Goal: Transaction & Acquisition: Register for event/course

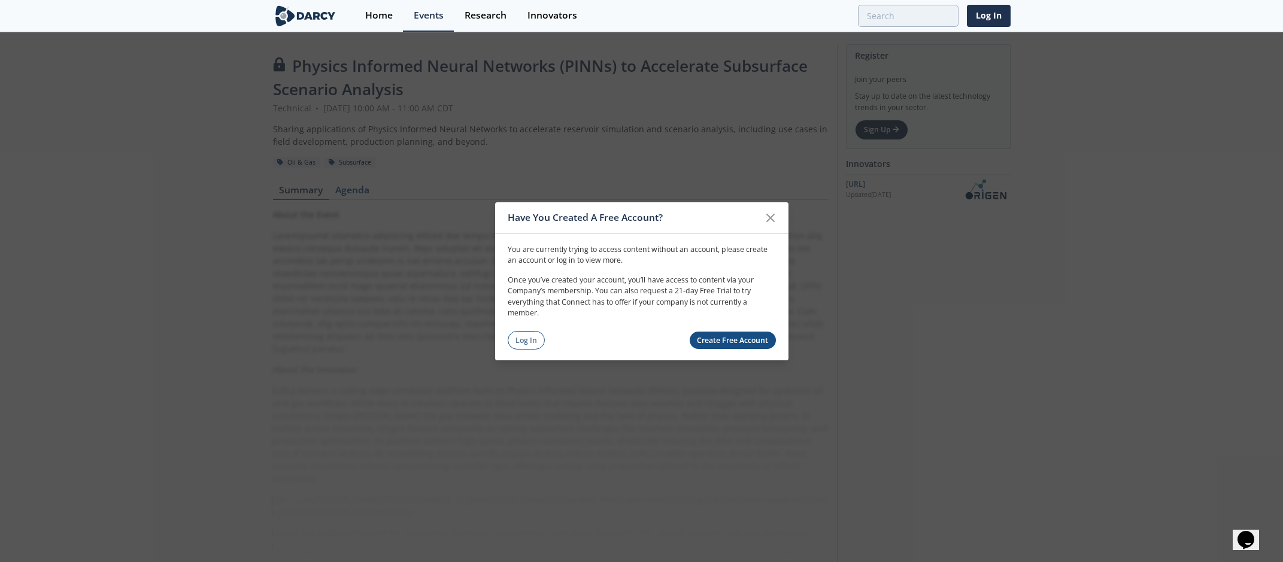
click at [737, 336] on link "Create Free Account" at bounding box center [732, 340] width 86 height 17
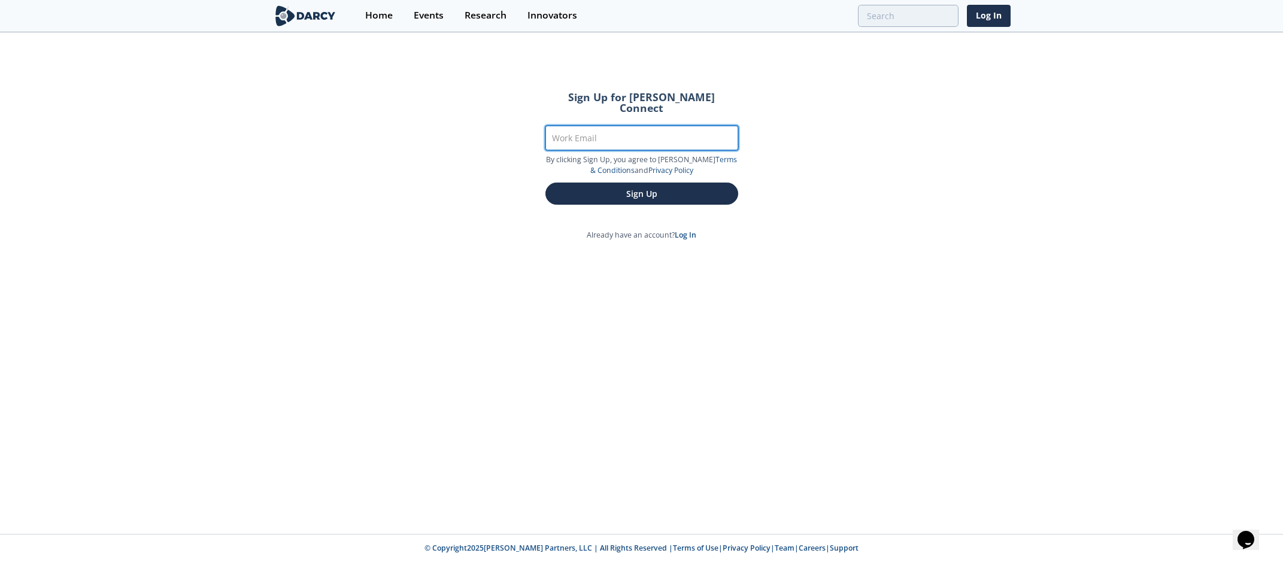
click at [616, 132] on input "Work Email" at bounding box center [641, 138] width 193 height 25
type input "huang.chung-kan@conocophillips.com"
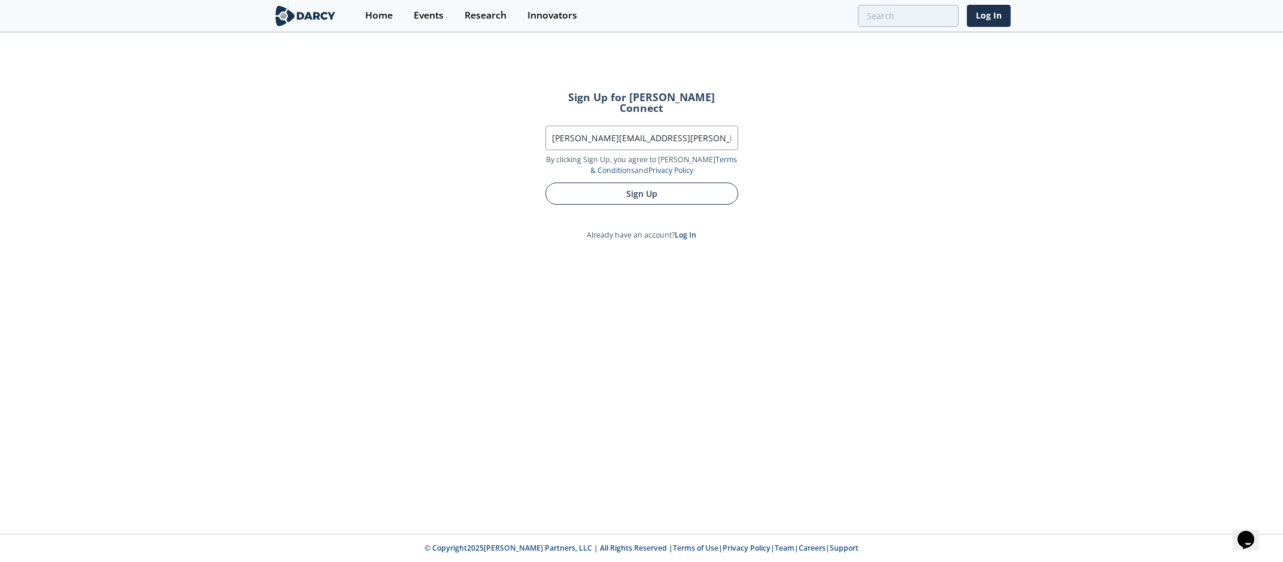
click at [582, 189] on button "Sign Up" at bounding box center [641, 194] width 193 height 22
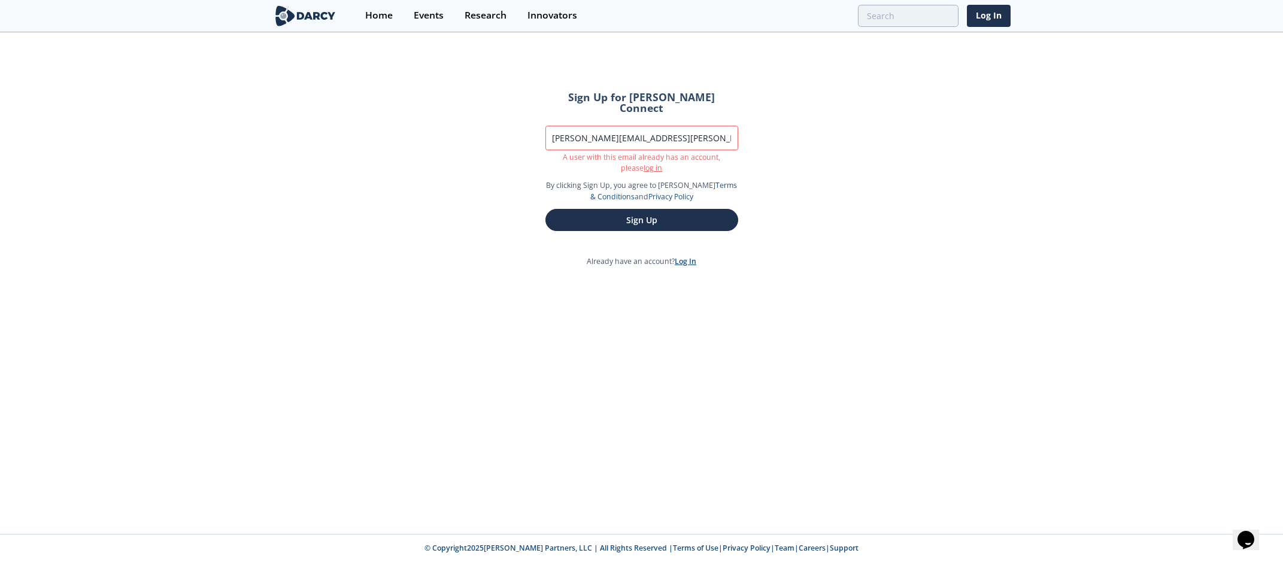
click at [689, 256] on link "Log In" at bounding box center [685, 261] width 22 height 10
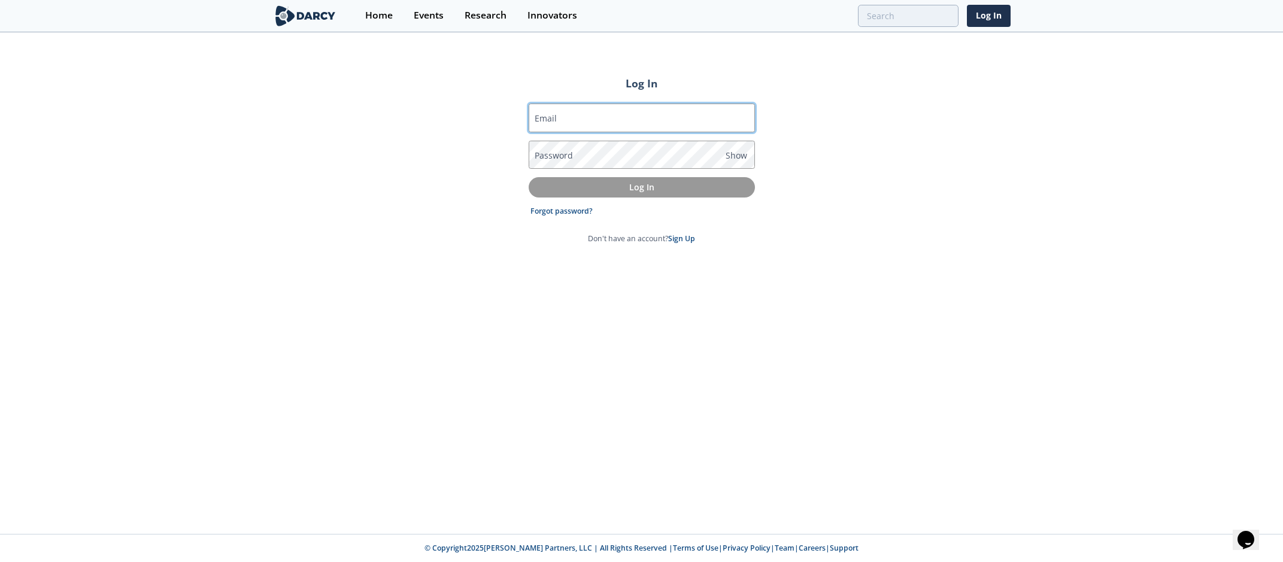
click at [591, 129] on input "Email" at bounding box center [641, 118] width 226 height 29
type input "huang.chung-kan@conocophillips.com"
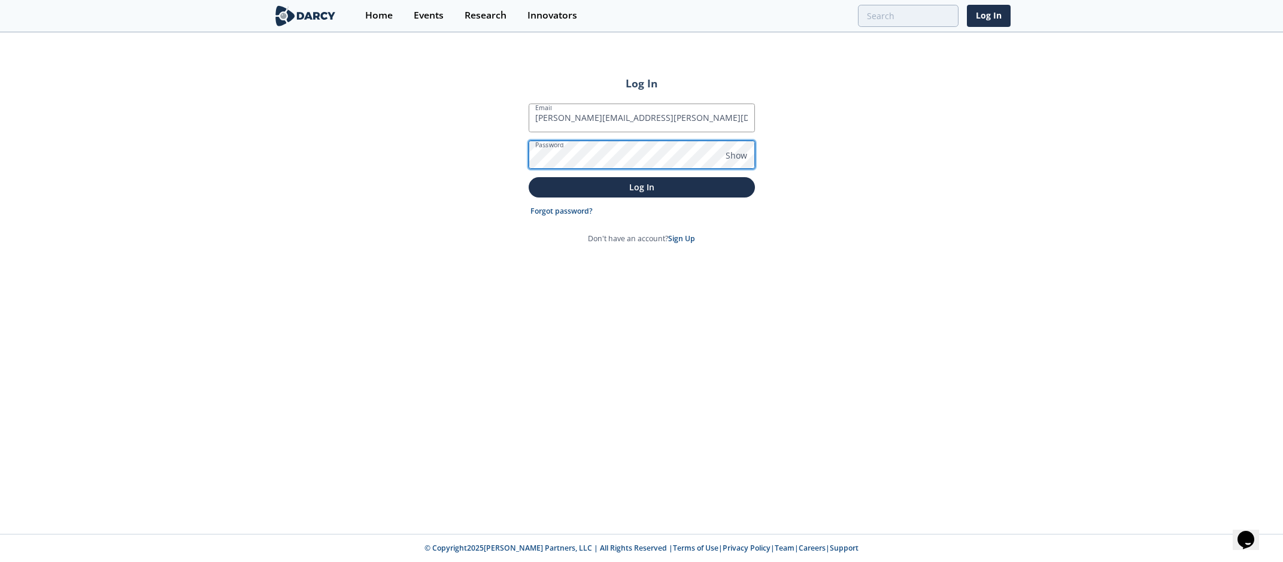
click at [528, 177] on button "Log In" at bounding box center [641, 187] width 226 height 20
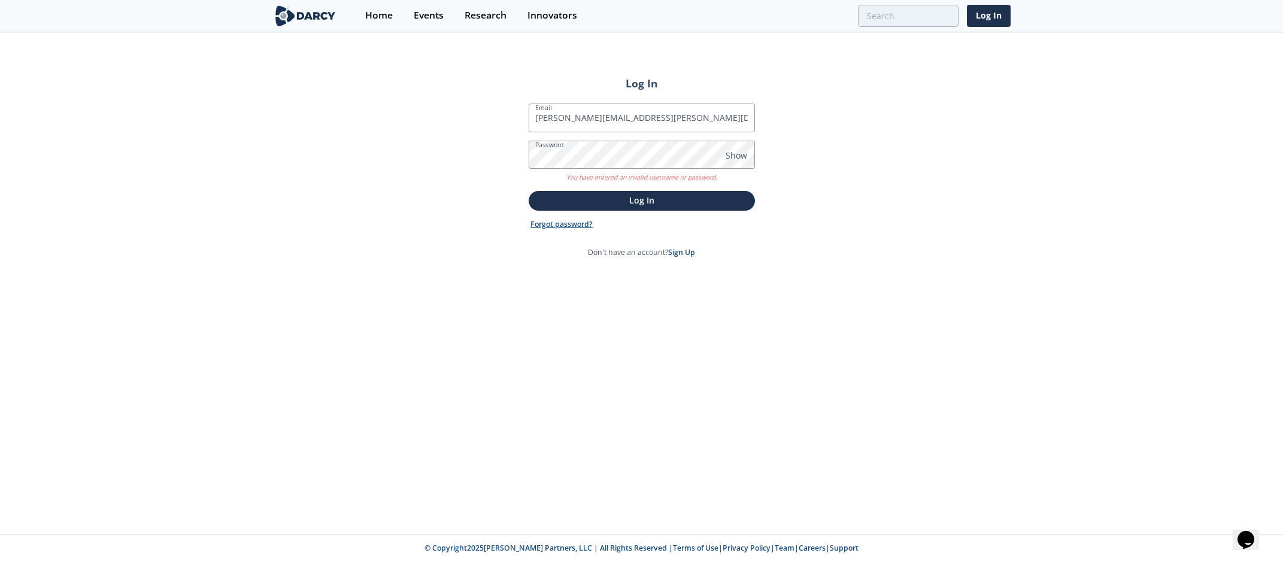
click at [578, 220] on link "Forgot password?" at bounding box center [561, 224] width 62 height 11
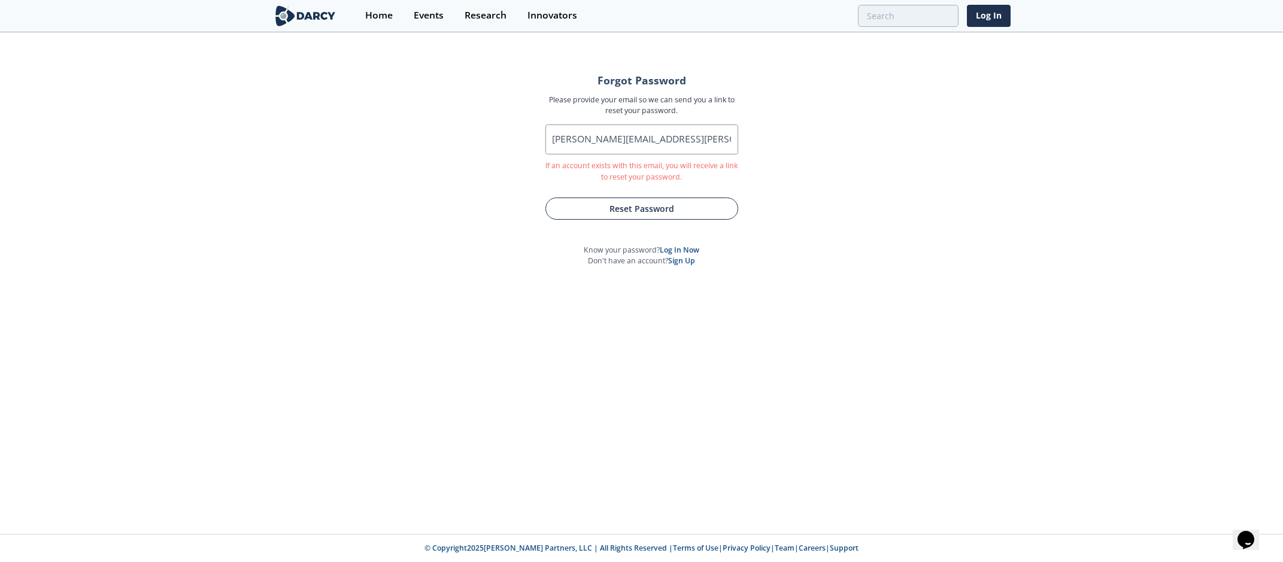
click at [625, 206] on button "Reset Password" at bounding box center [641, 208] width 193 height 22
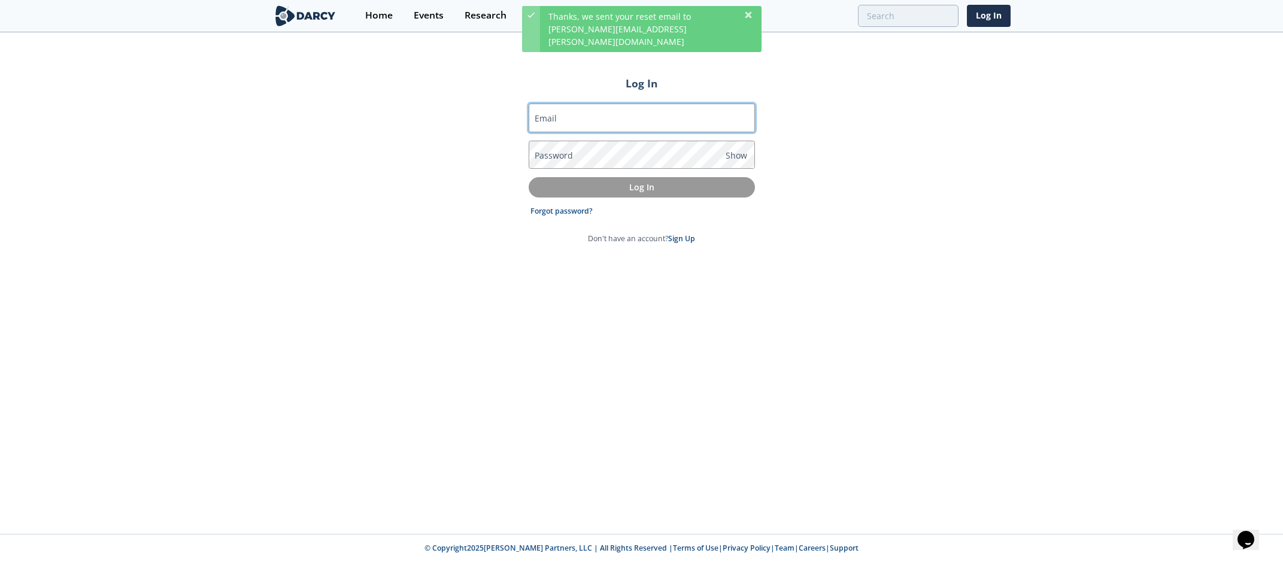
click at [602, 127] on input "Email" at bounding box center [641, 118] width 226 height 29
type input "huang.chung-kan@conocophillips.com"
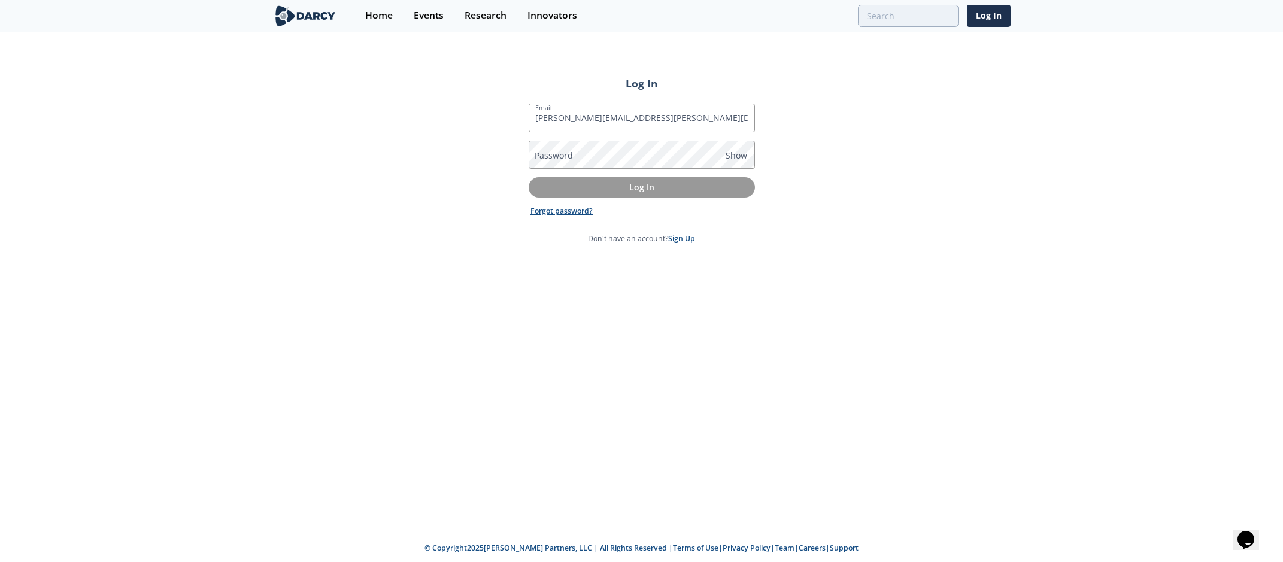
click at [569, 211] on link "Forgot password?" at bounding box center [561, 211] width 62 height 11
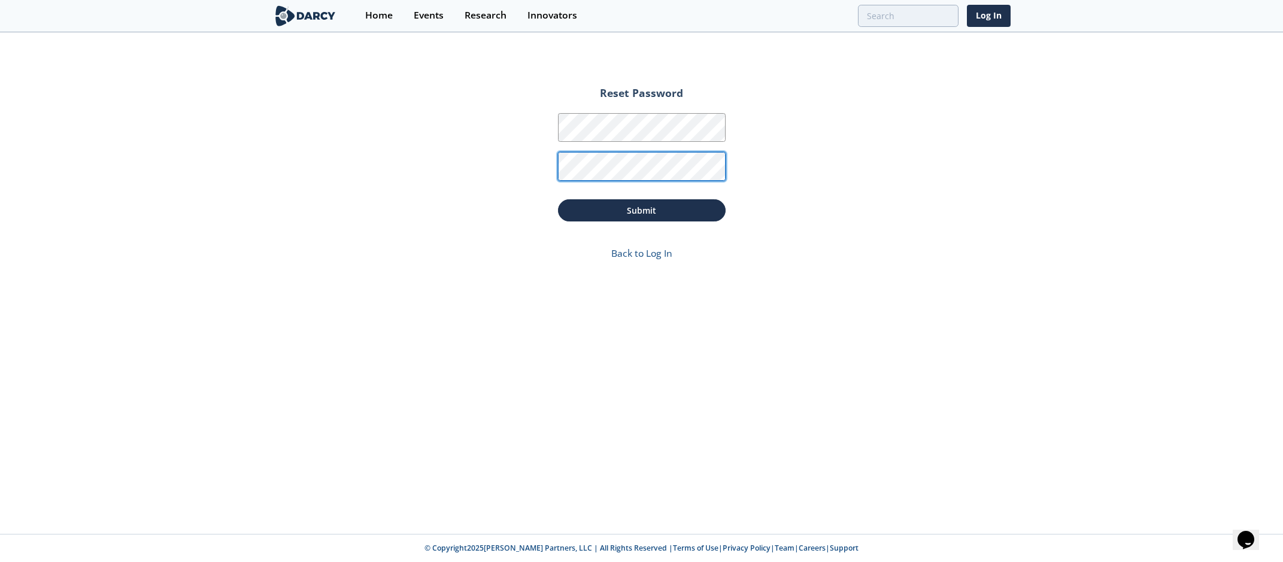
click at [558, 199] on button "Submit" at bounding box center [642, 210] width 168 height 22
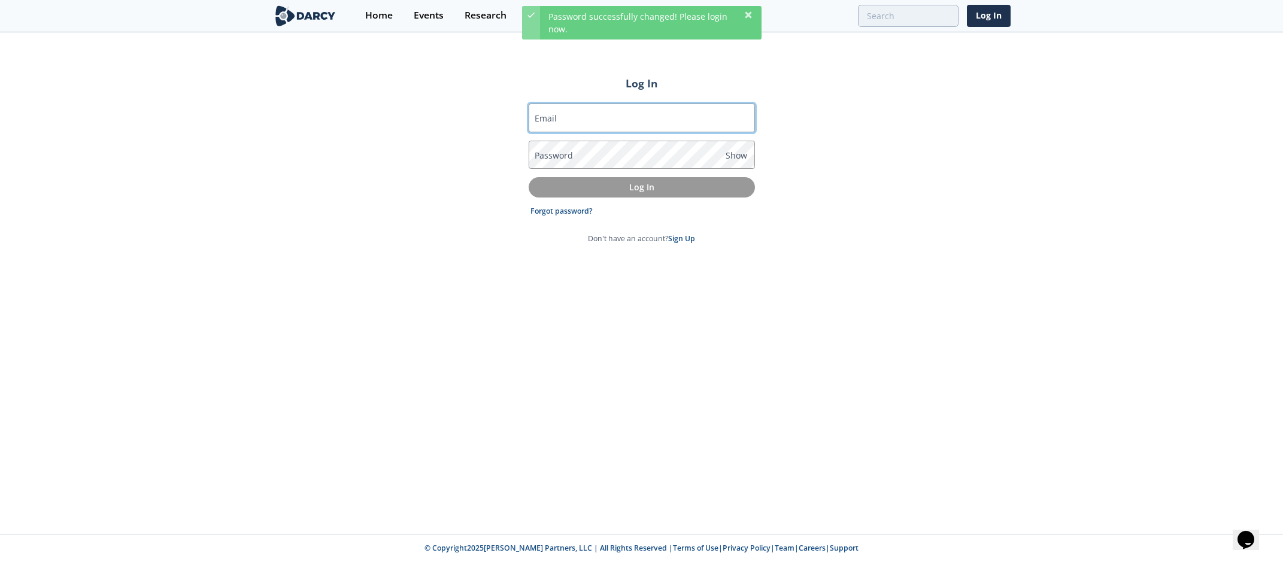
click at [607, 126] on input "Email" at bounding box center [641, 118] width 226 height 29
type input "huang.chung-kan@conocophillips.com"
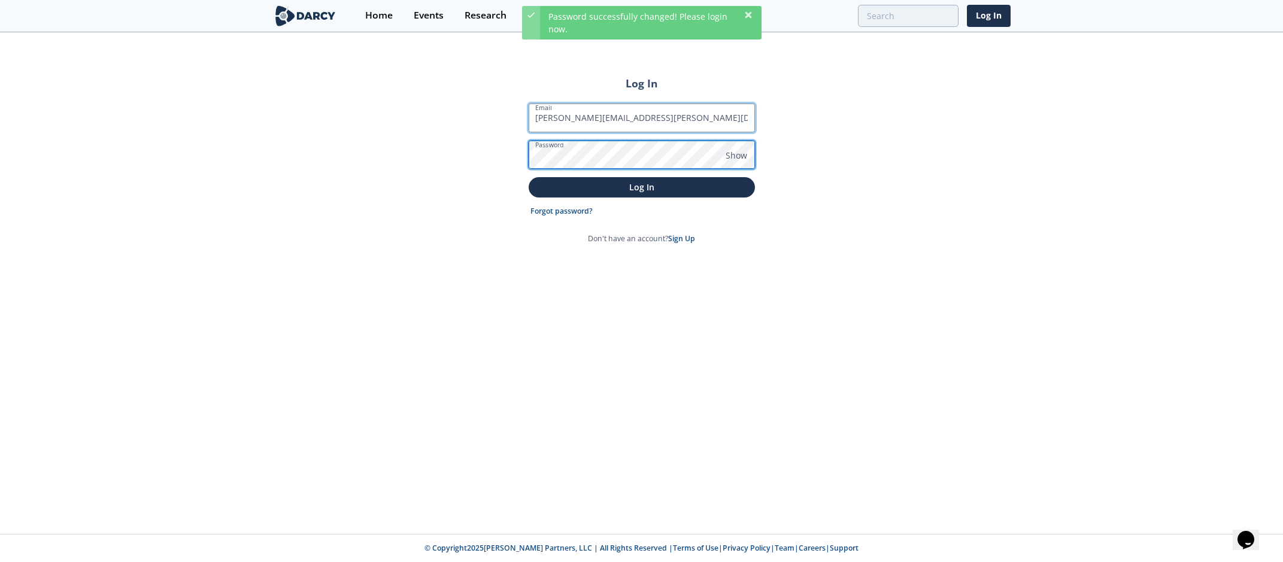
click at [528, 177] on button "Log In" at bounding box center [641, 187] width 226 height 20
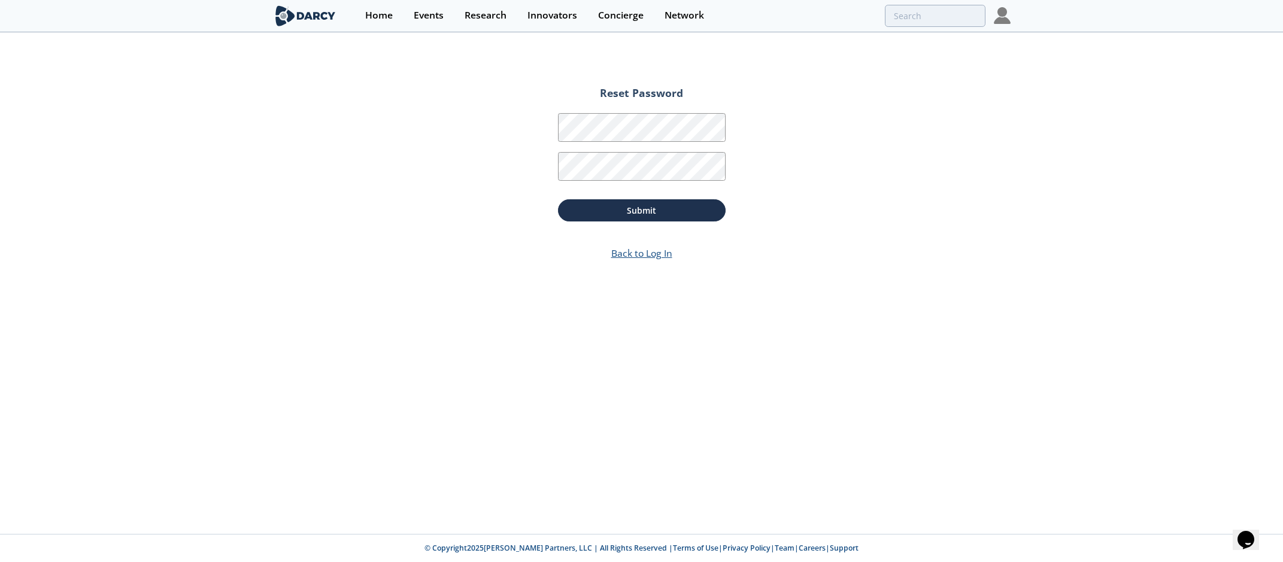
click at [629, 250] on link "Back to Log In" at bounding box center [641, 253] width 61 height 13
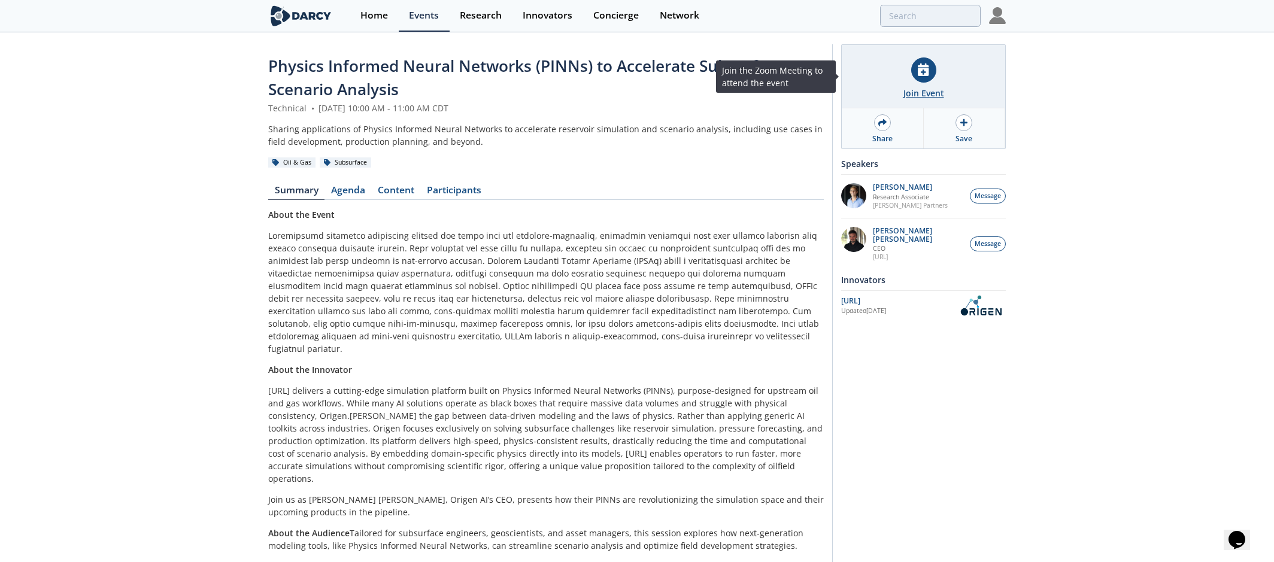
click at [903, 77] on div "Join Event" at bounding box center [922, 76] width 163 height 63
